Goal: Information Seeking & Learning: Learn about a topic

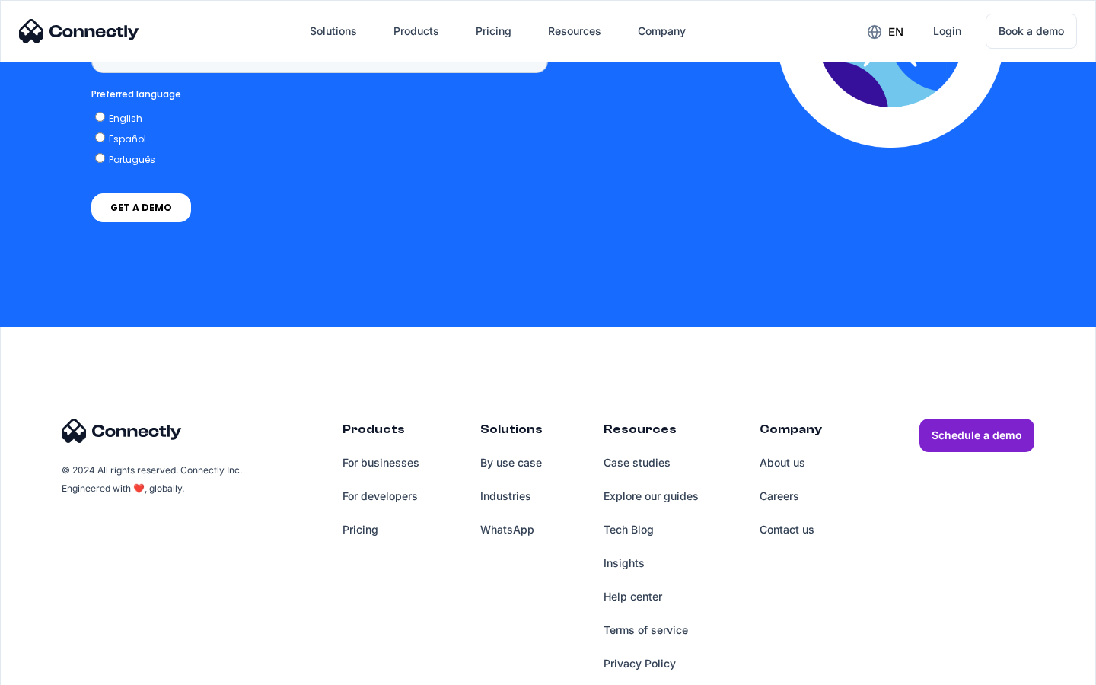
scroll to position [1141, 0]
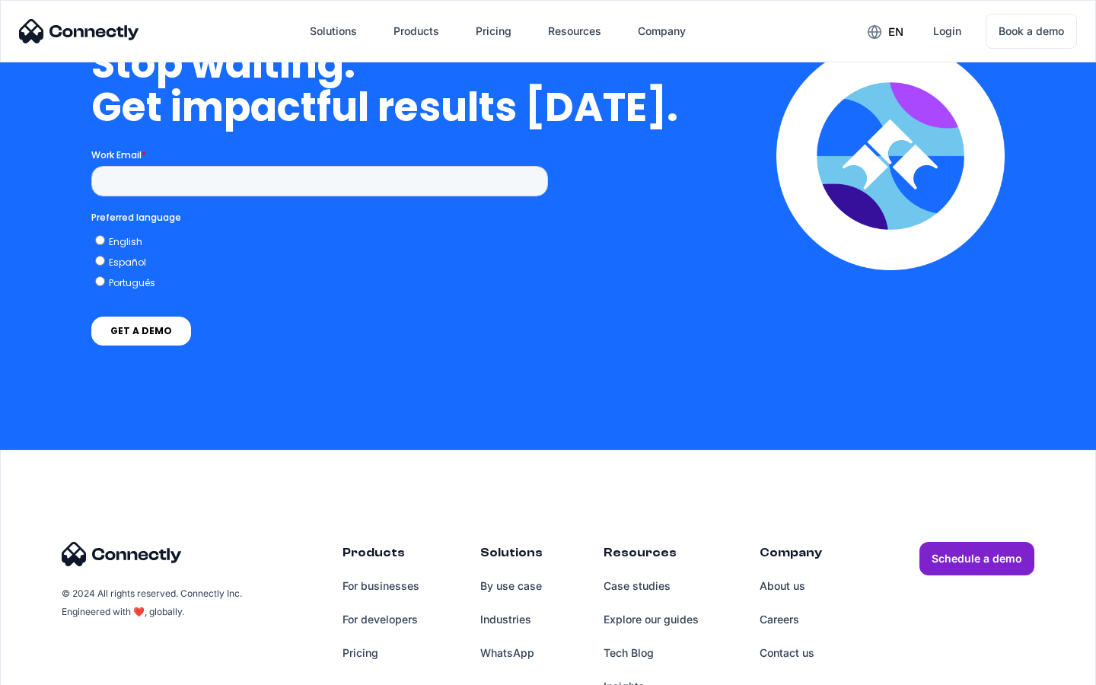
scroll to position [4427, 0]
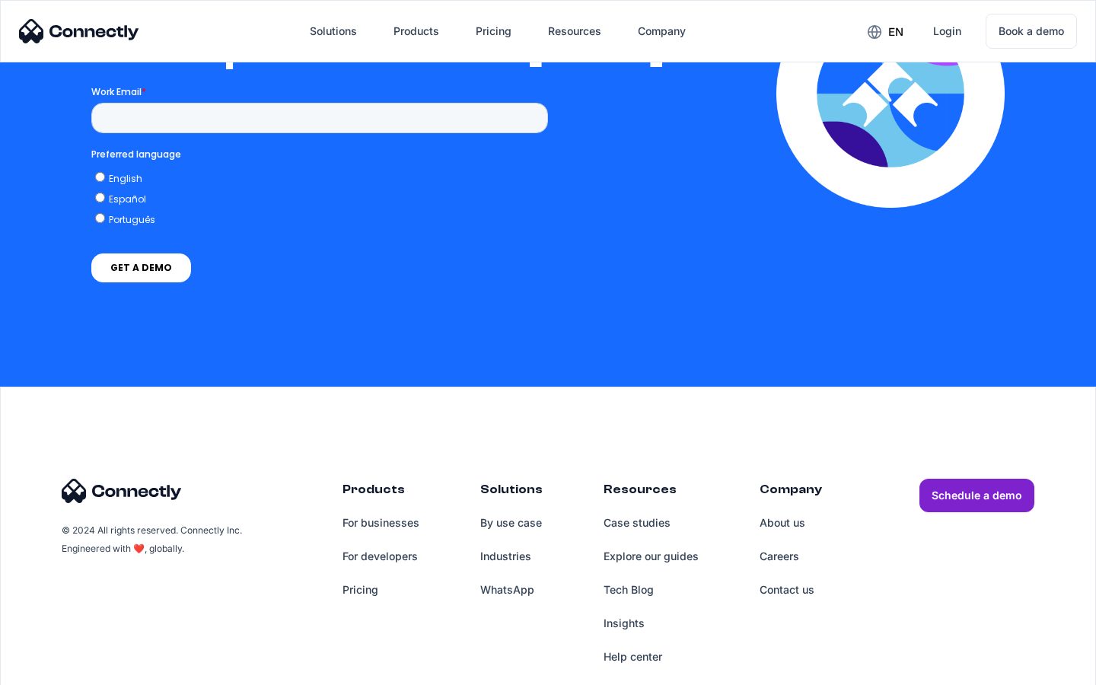
scroll to position [3329, 0]
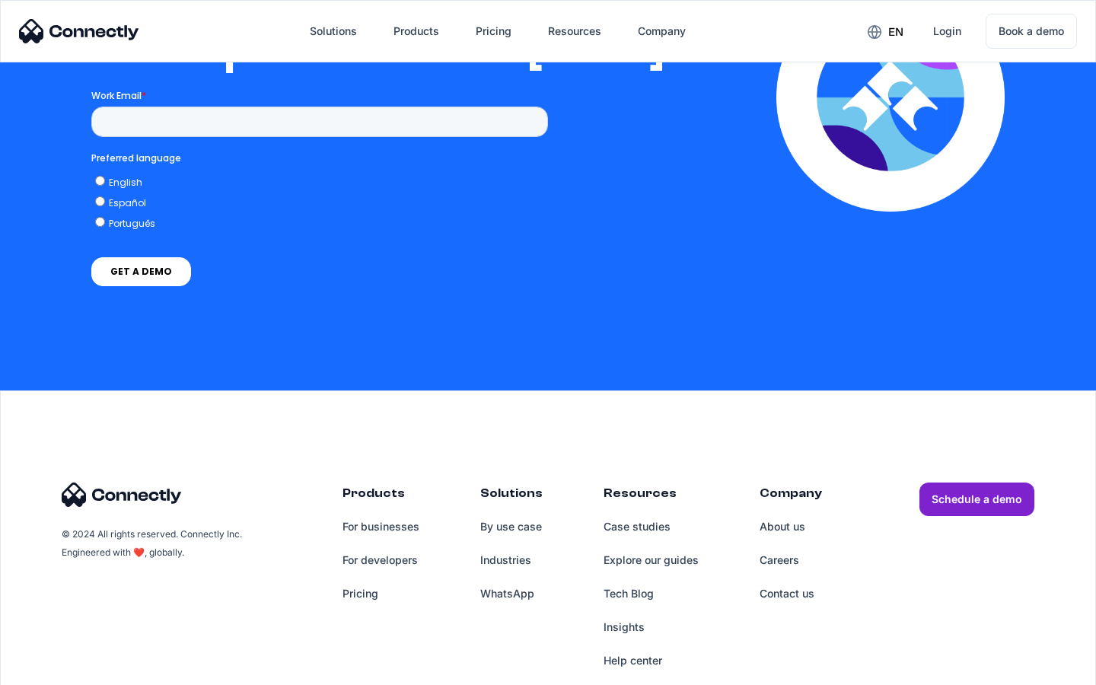
scroll to position [3097, 0]
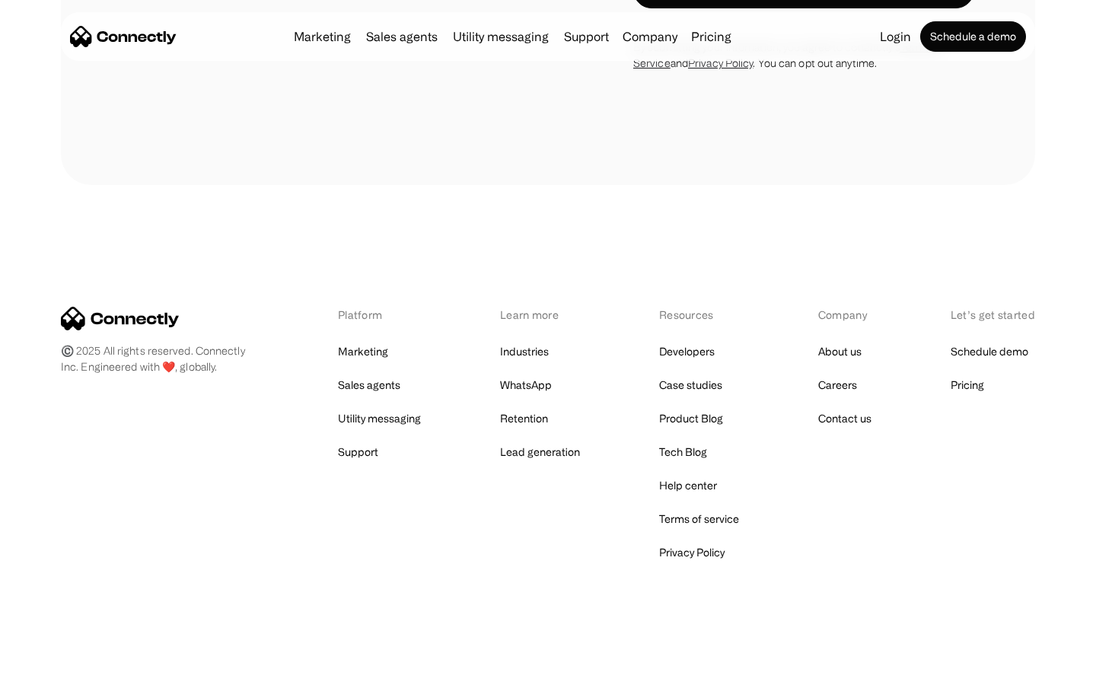
scroll to position [2575, 0]
